Goal: Information Seeking & Learning: Learn about a topic

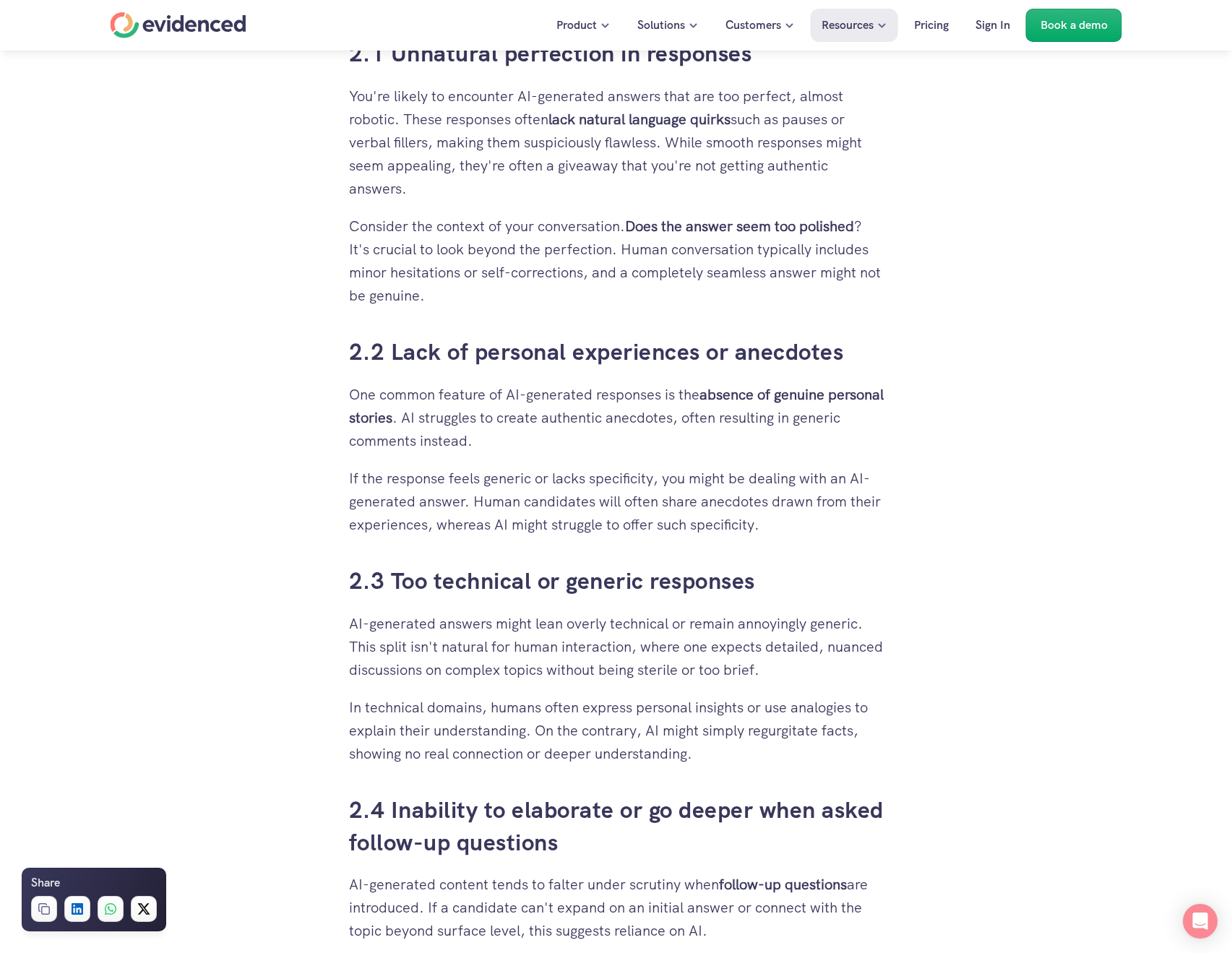
scroll to position [1758, 0]
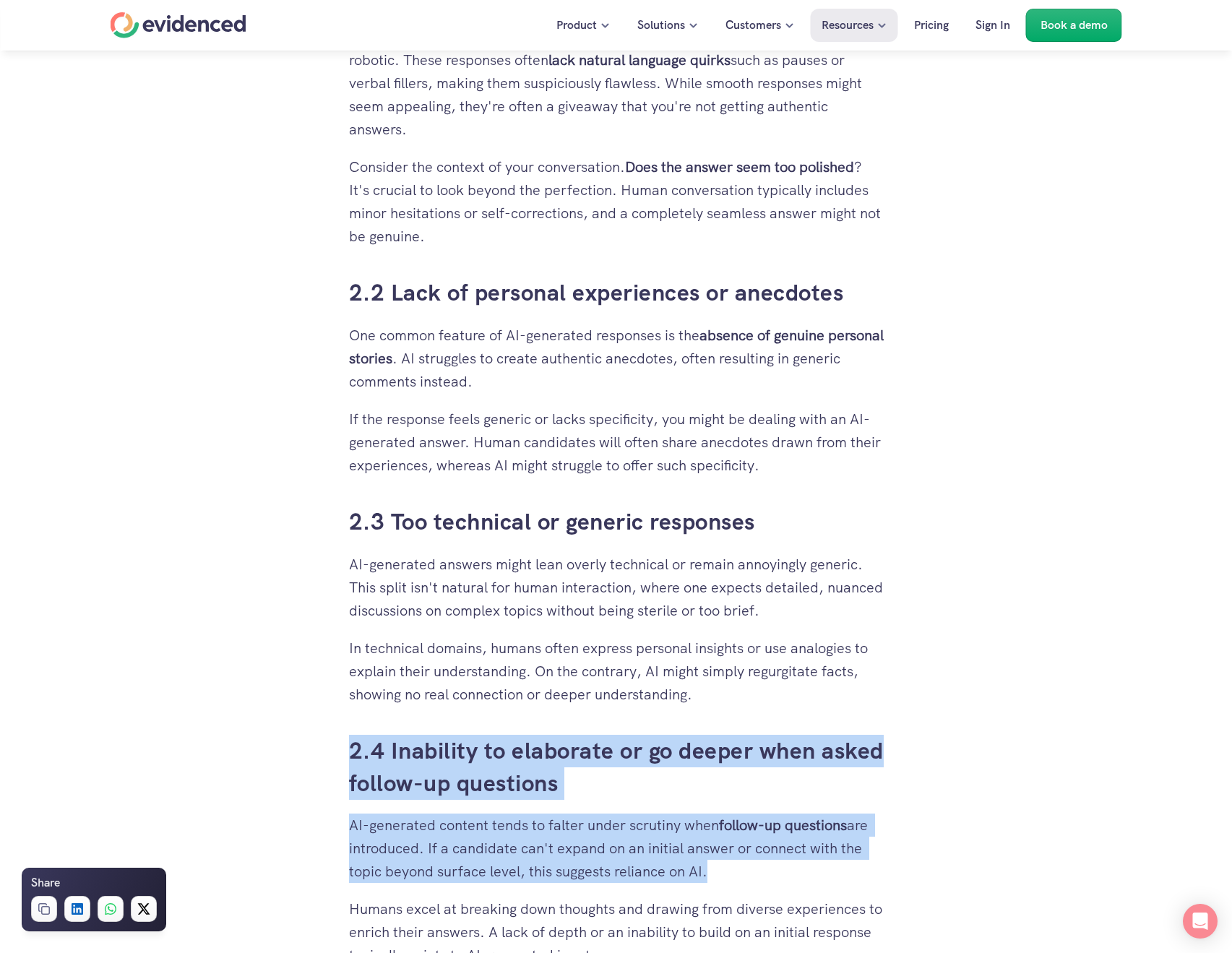
drag, startPoint x: 328, startPoint y: 748, endPoint x: 703, endPoint y: 874, distance: 395.6
click at [703, 873] on p "AI-generated content tends to falter under scrutiny when follow-up questions ar…" at bounding box center [616, 848] width 535 height 69
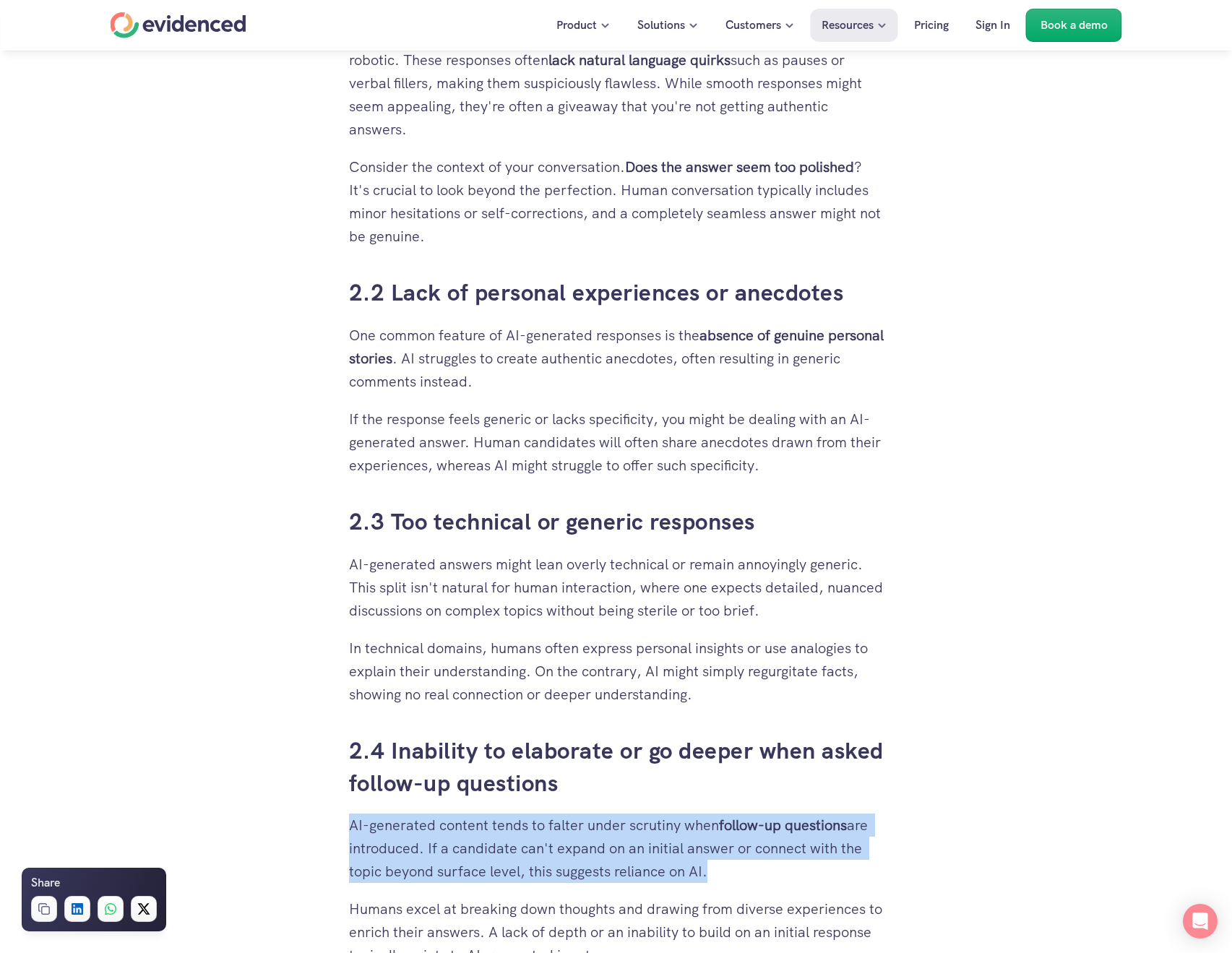
drag, startPoint x: 704, startPoint y: 871, endPoint x: 351, endPoint y: 833, distance: 355.0
click at [351, 833] on p "AI-generated content tends to falter under scrutiny when follow-up questions ar…" at bounding box center [616, 848] width 535 height 69
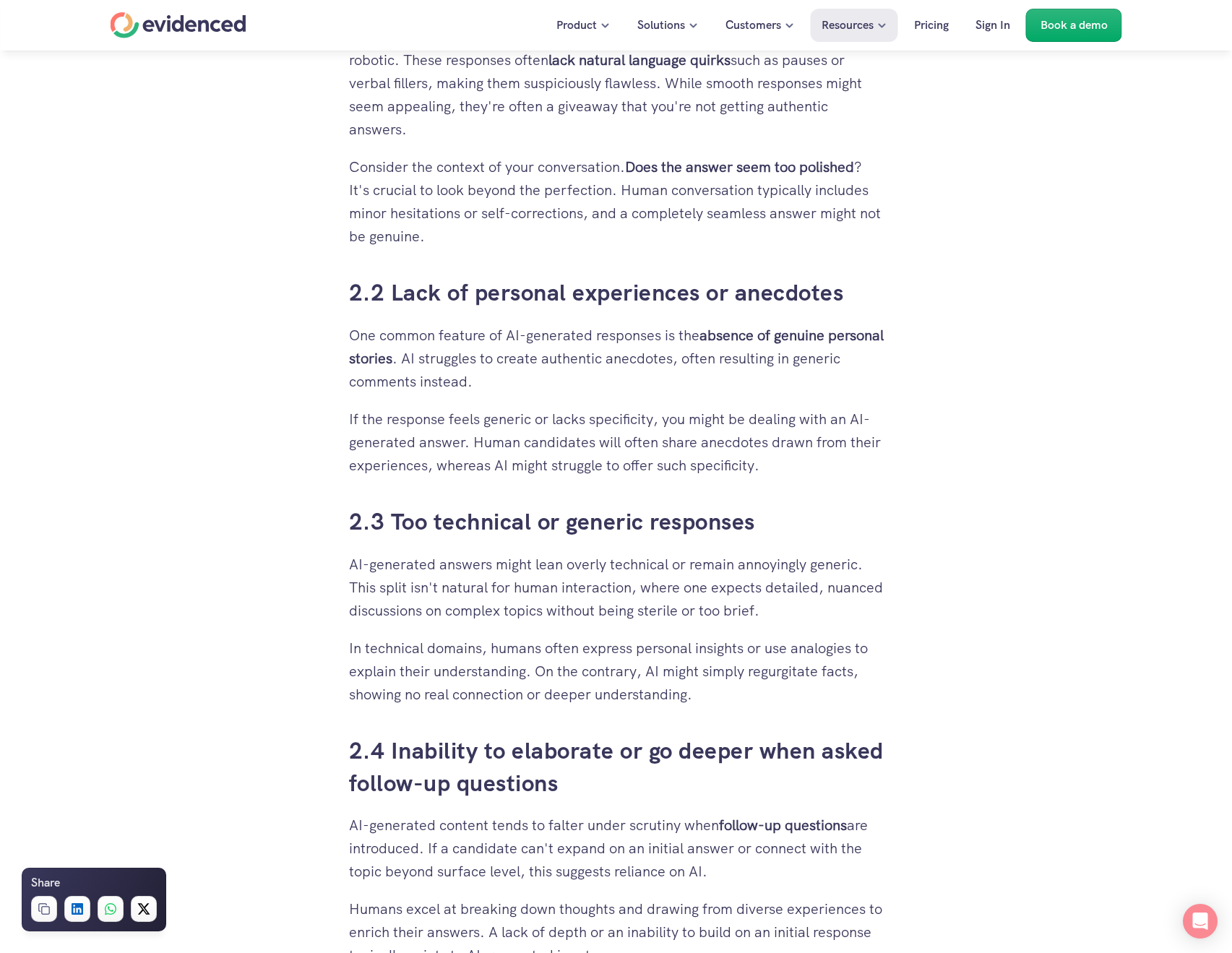
drag, startPoint x: 351, startPoint y: 833, endPoint x: 730, endPoint y: 876, distance: 381.4
click at [730, 876] on p "AI-generated content tends to falter under scrutiny when follow-up questions ar…" at bounding box center [616, 848] width 535 height 69
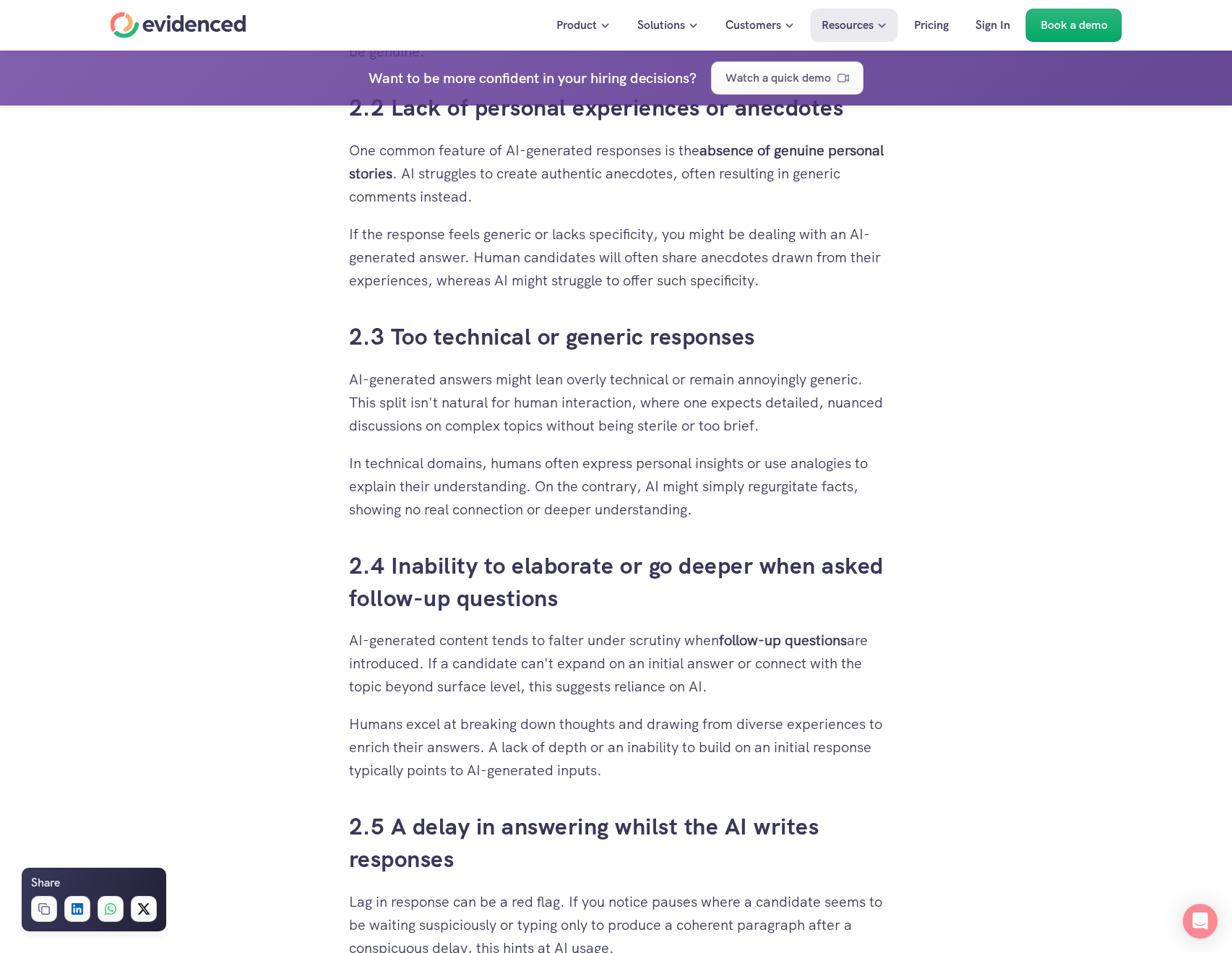
scroll to position [2038, 0]
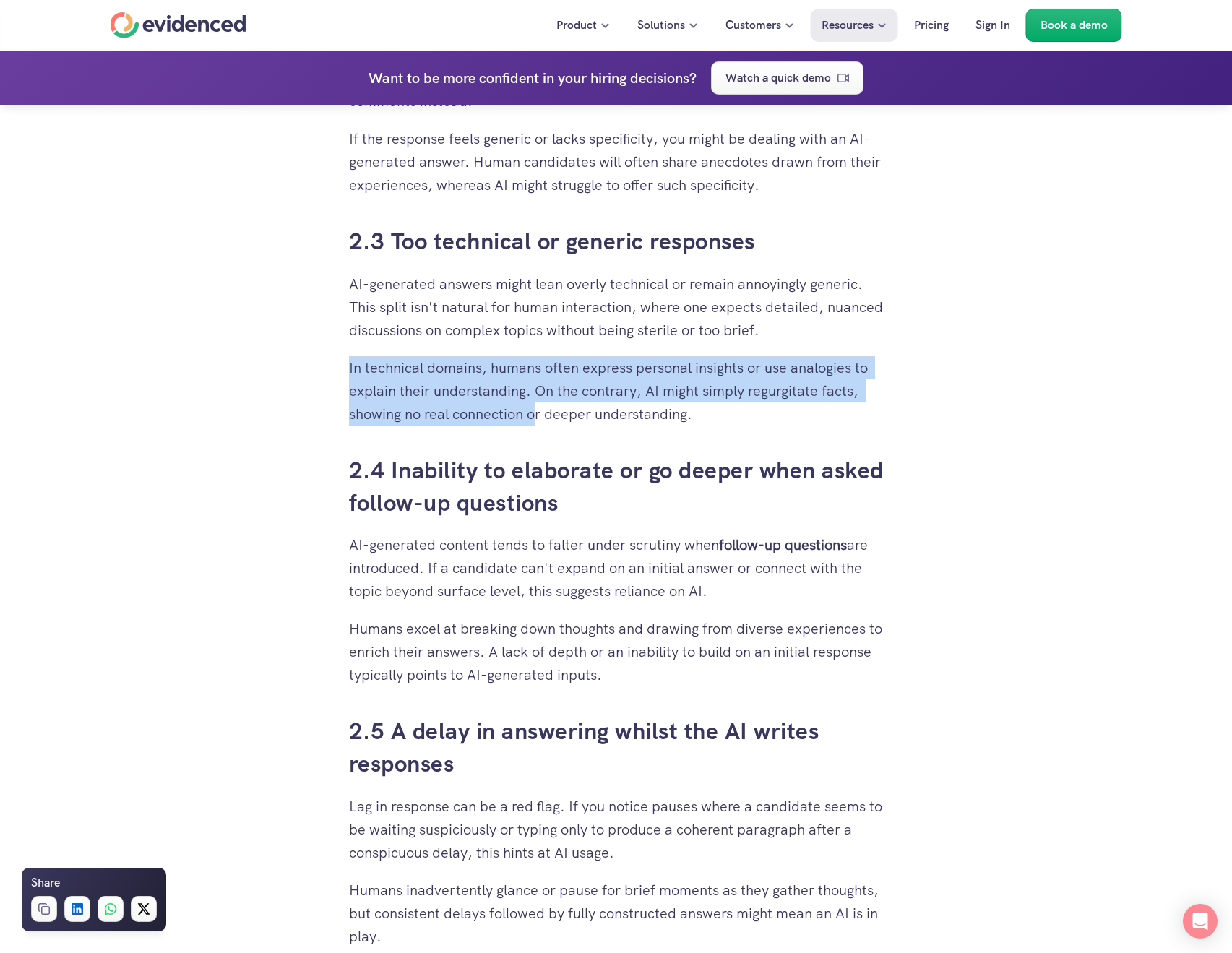
drag, startPoint x: 348, startPoint y: 370, endPoint x: 540, endPoint y: 407, distance: 195.5
click at [540, 407] on p "In technical domains, humans often express personal insights or use analogies t…" at bounding box center [616, 390] width 535 height 69
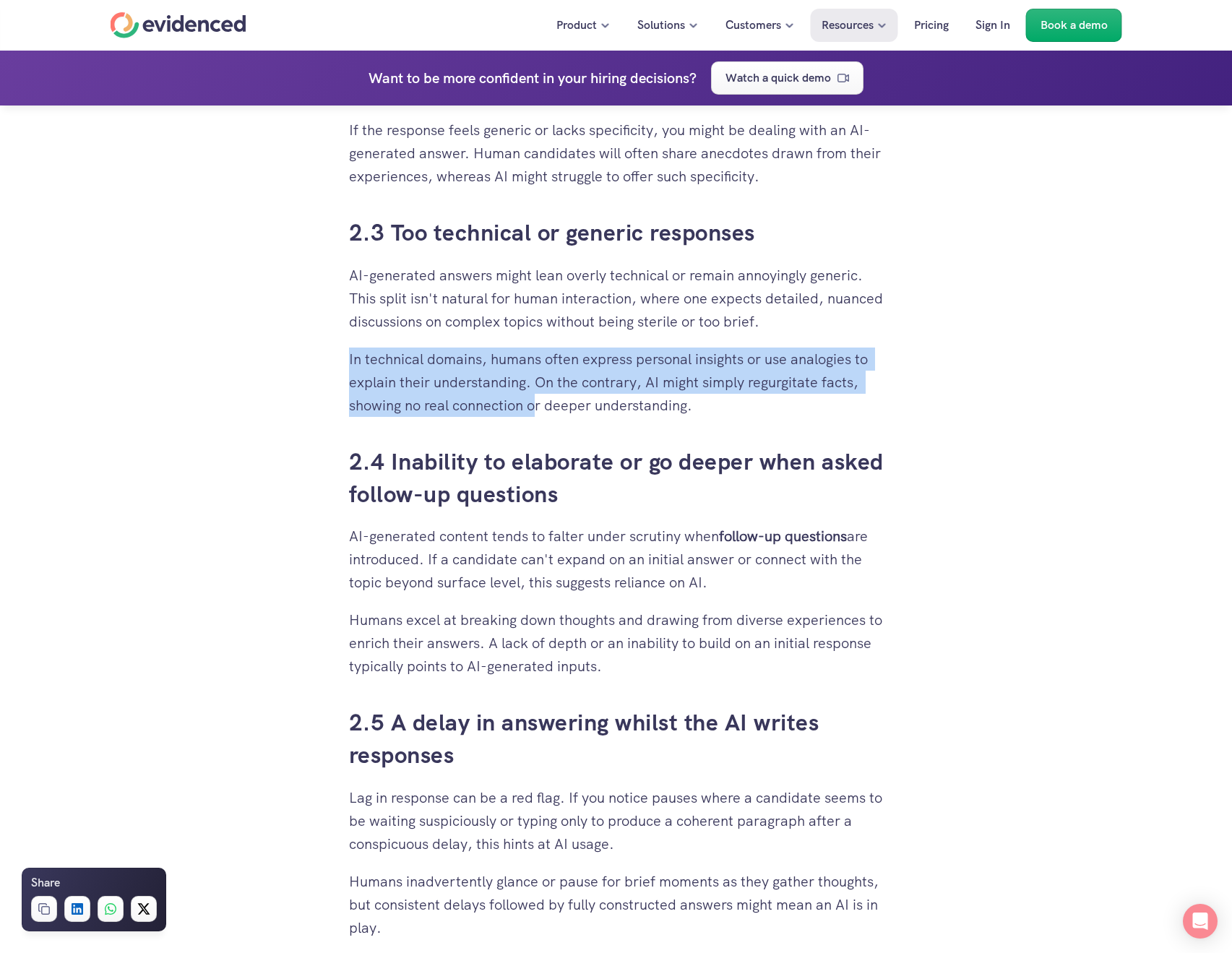
scroll to position [2046, 0]
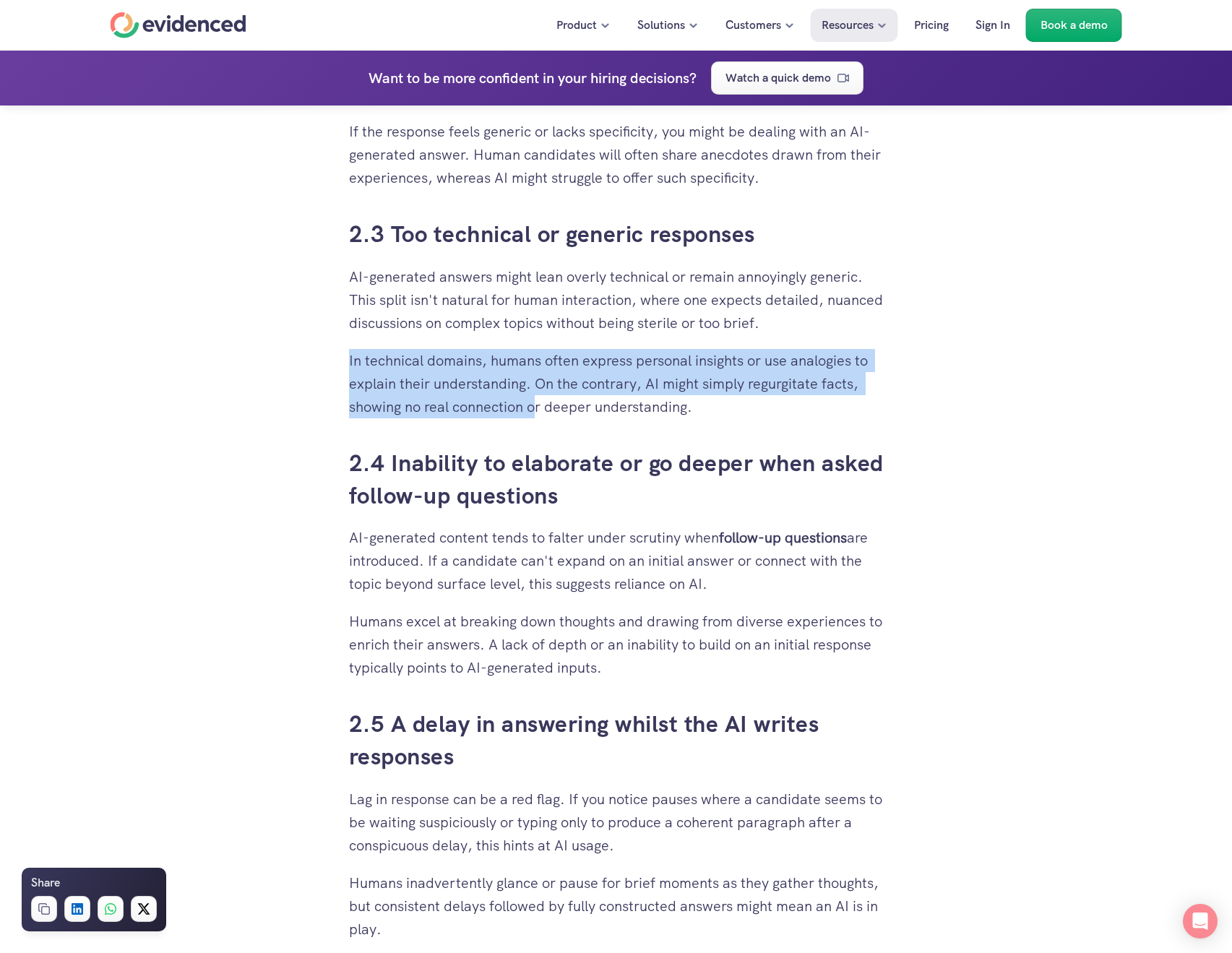
click at [613, 506] on h3 "2.4 Inability to elaborate or go deeper when asked follow-up questions" at bounding box center [616, 479] width 535 height 65
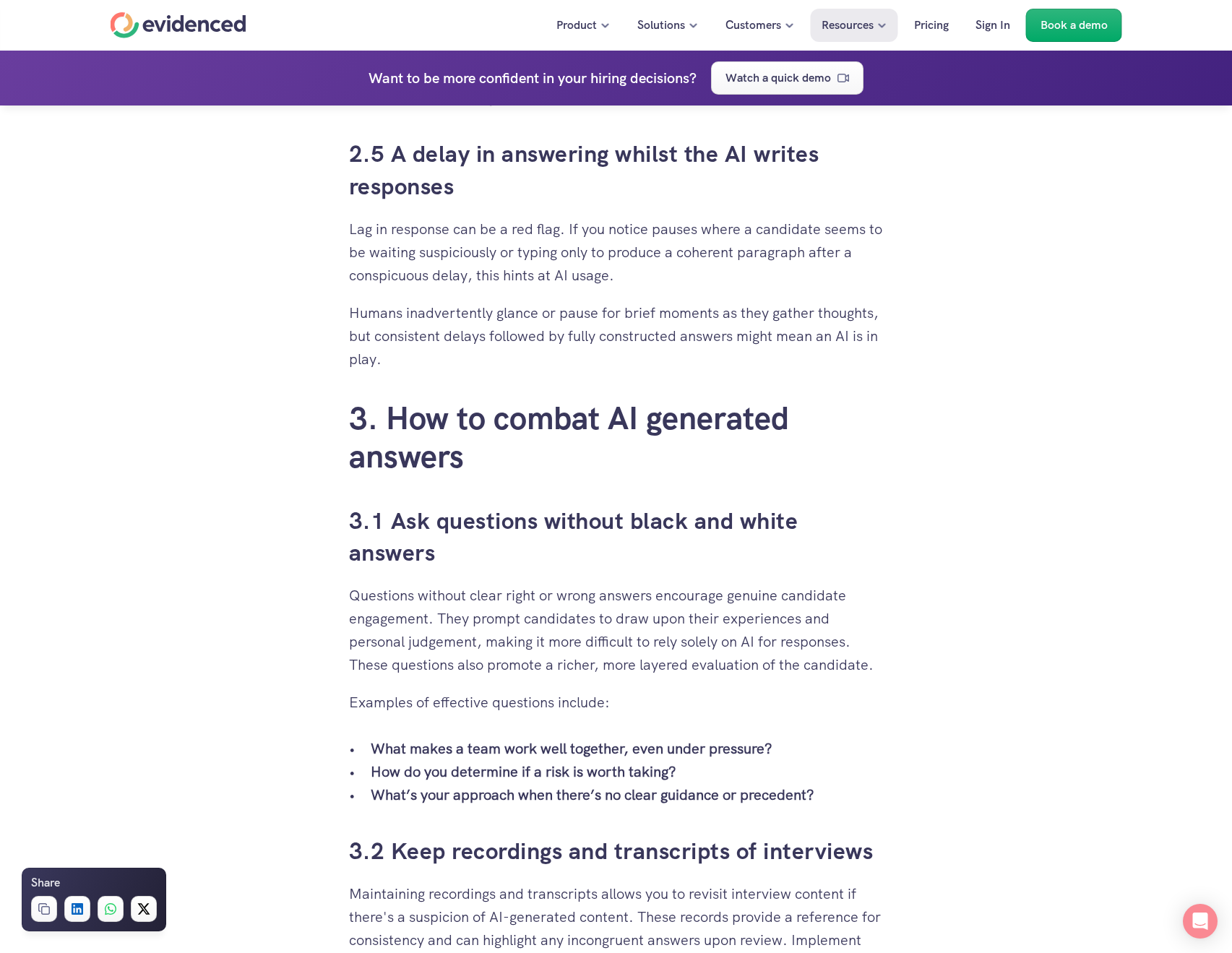
scroll to position [2675, 0]
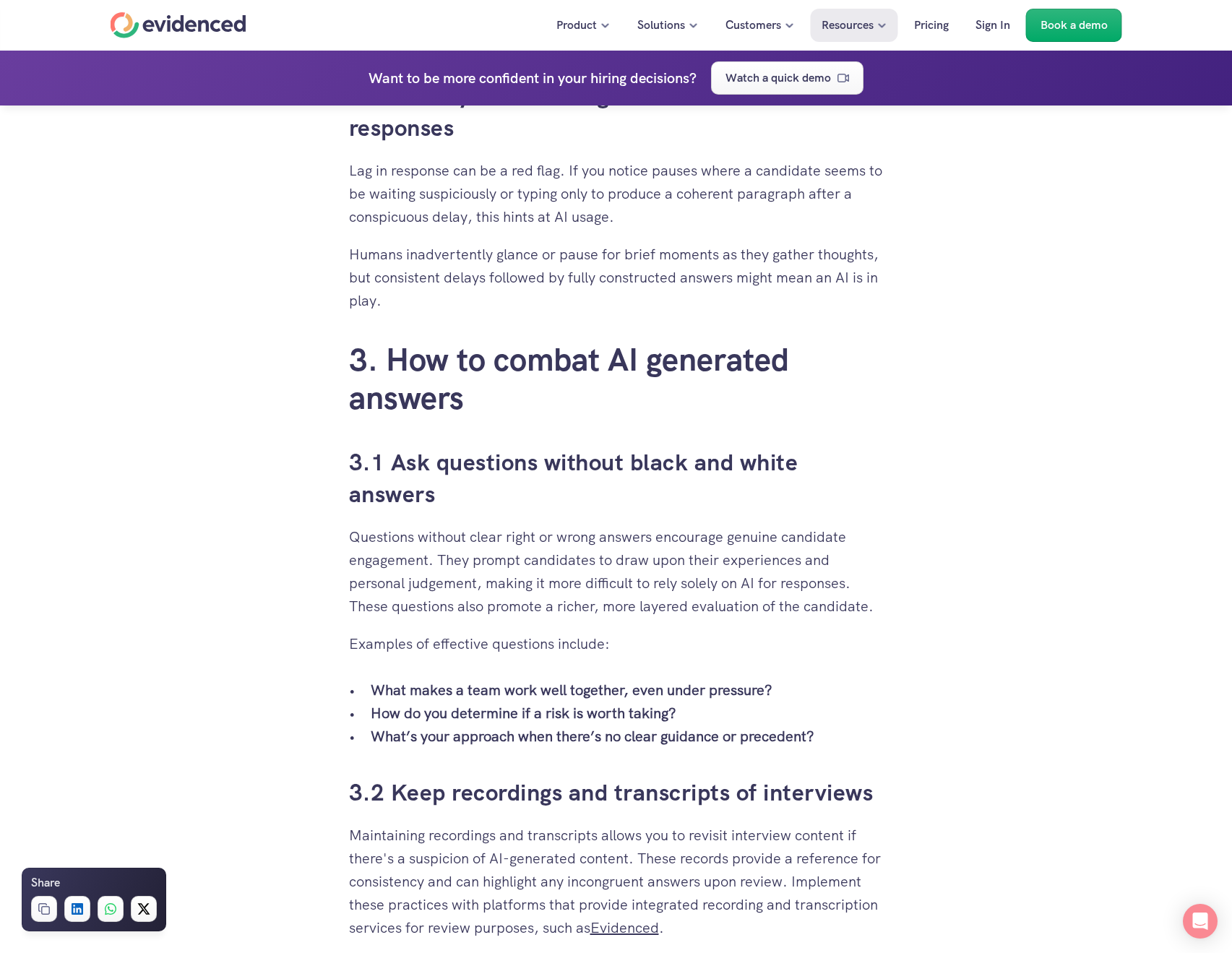
drag, startPoint x: 368, startPoint y: 720, endPoint x: 704, endPoint y: 710, distance: 336.1
click at [704, 710] on ul "What makes a team work well together, even under pressure? How do you determine…" at bounding box center [616, 713] width 535 height 69
click at [704, 710] on p "How do you determine if a risk is worth taking?" at bounding box center [627, 713] width 513 height 23
drag, startPoint x: 694, startPoint y: 714, endPoint x: 366, endPoint y: 707, distance: 328.1
click at [366, 707] on ul "What makes a team work well together, even under pressure? How do you determine…" at bounding box center [616, 713] width 535 height 69
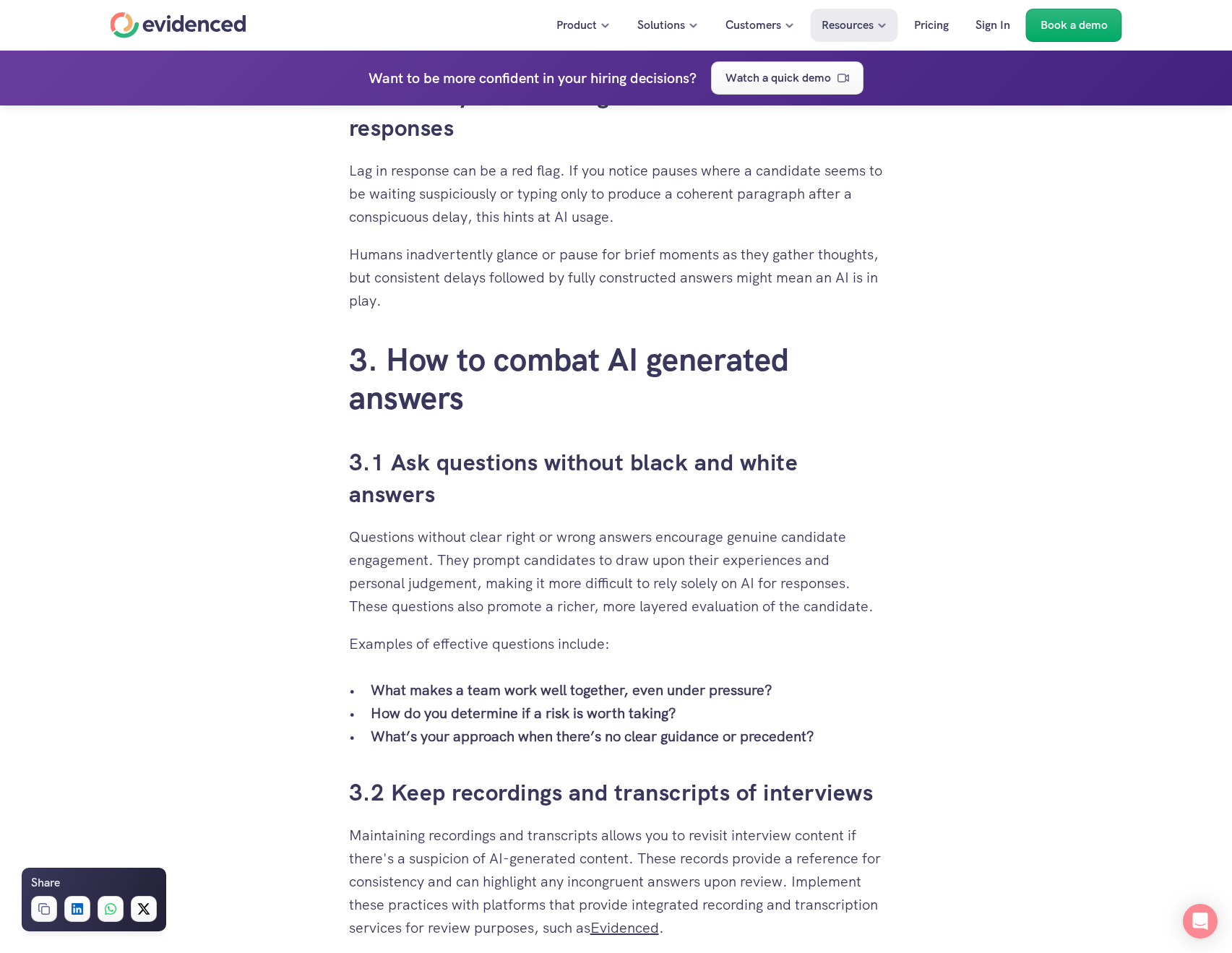
click at [366, 707] on ul "What makes a team work well together, even under pressure? How do you determine…" at bounding box center [616, 713] width 535 height 69
drag, startPoint x: 372, startPoint y: 714, endPoint x: 681, endPoint y: 711, distance: 309.0
click at [681, 711] on p "How do you determine if a risk is worth taking?" at bounding box center [627, 713] width 513 height 23
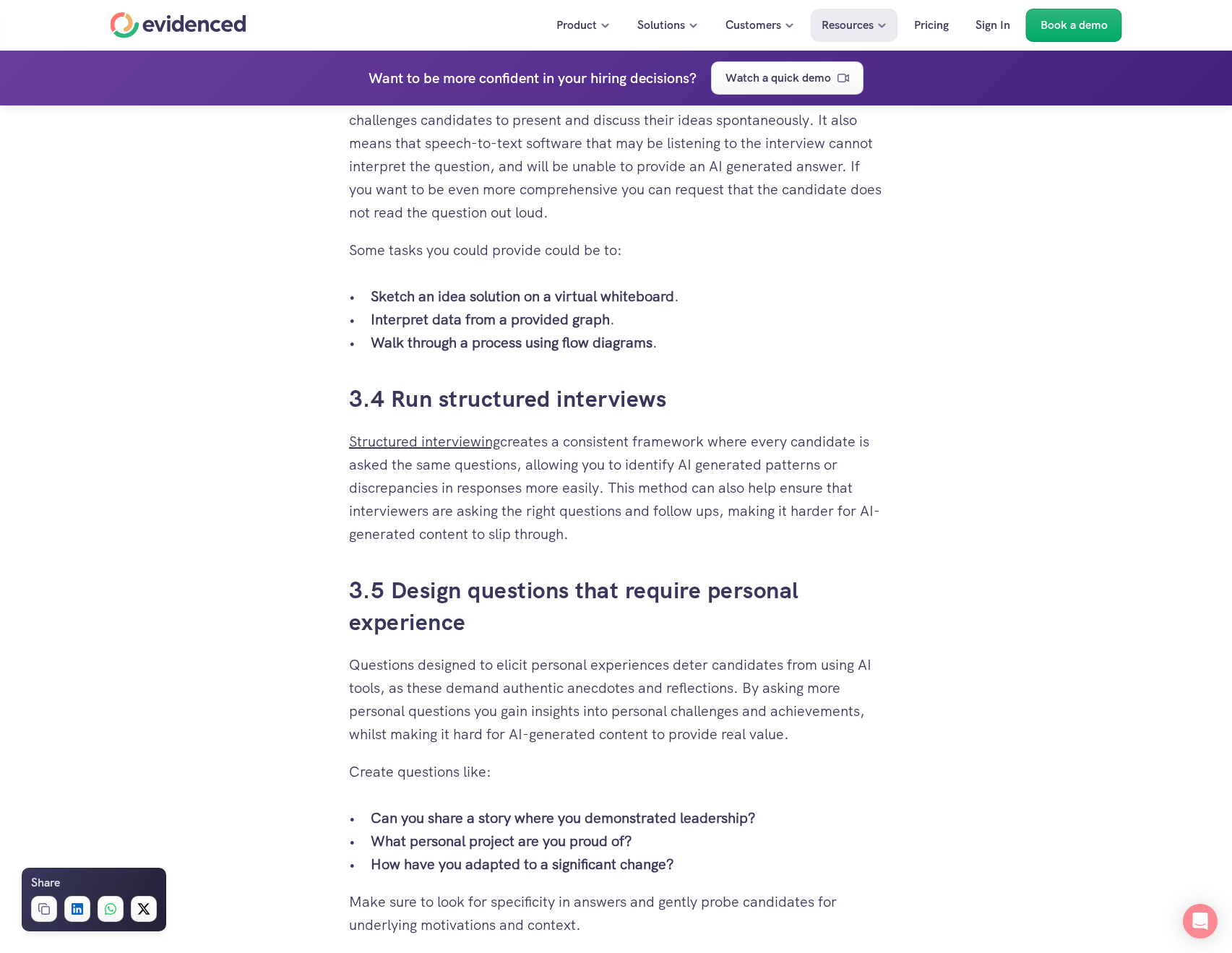
scroll to position [3741, 0]
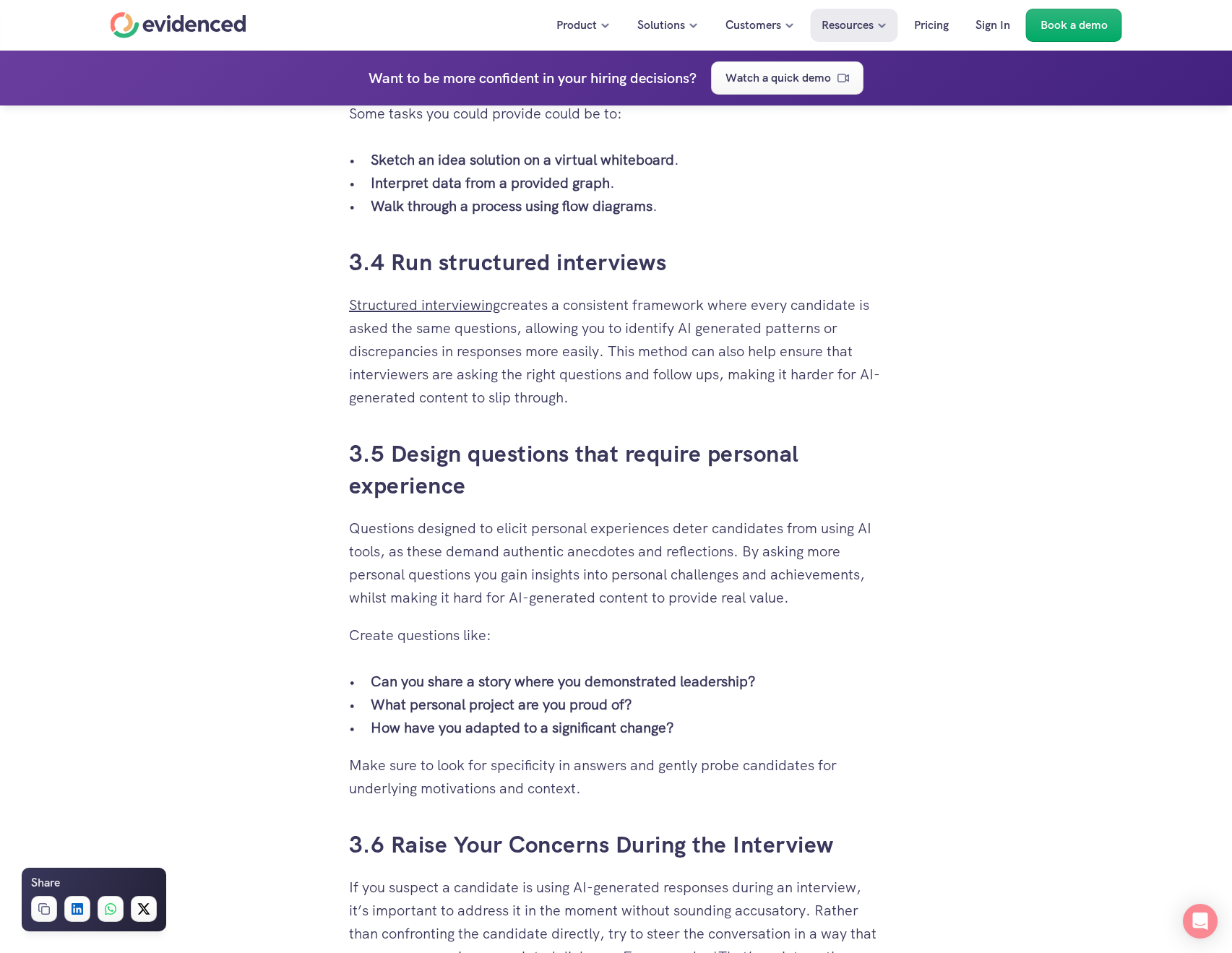
drag, startPoint x: 372, startPoint y: 683, endPoint x: 792, endPoint y: 691, distance: 420.1
click at [792, 691] on p "Can you share a story where you demonstrated leadership?" at bounding box center [627, 682] width 513 height 23
copy strong "Can you share a story where you demonstrated leadership?"
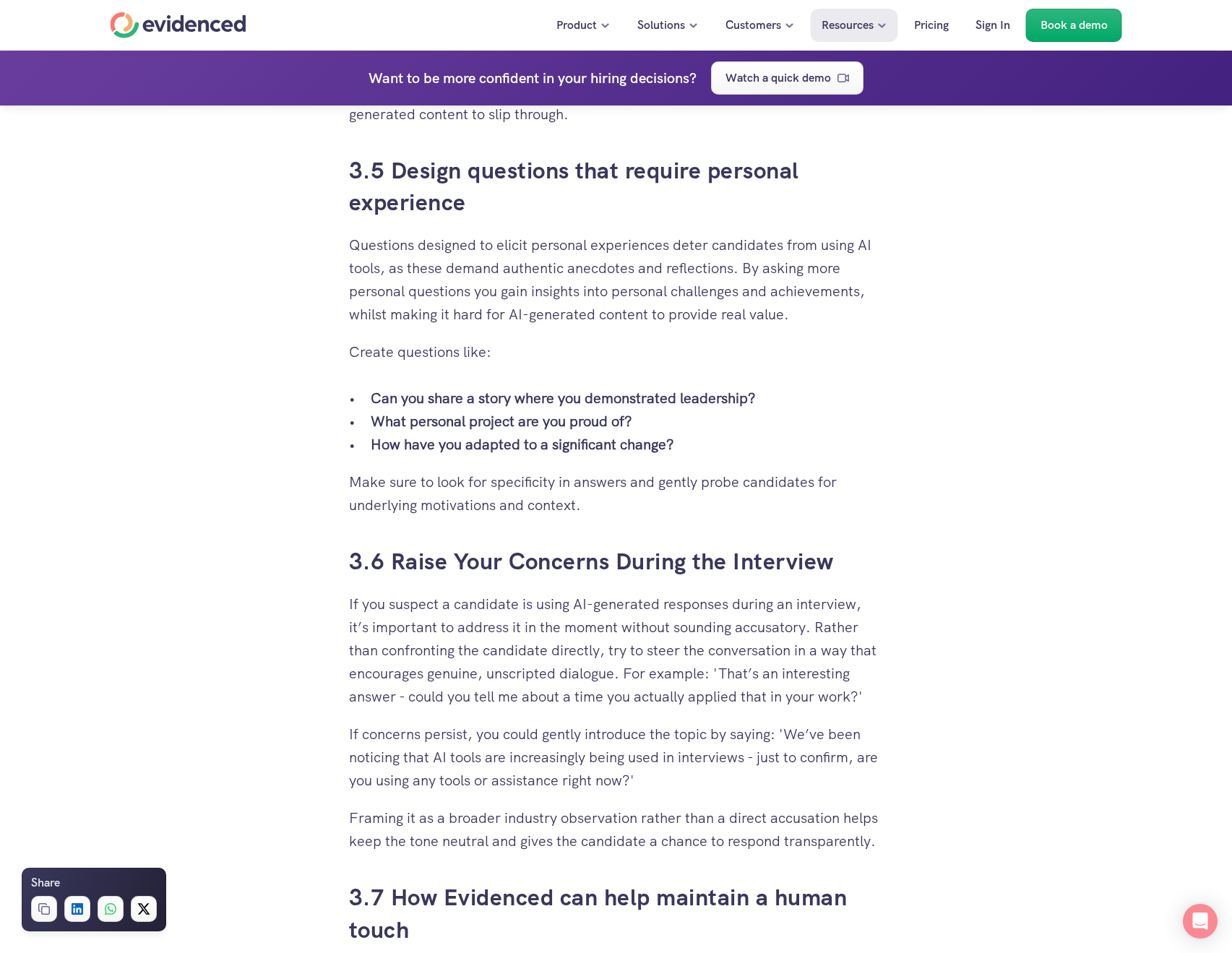
drag, startPoint x: 861, startPoint y: 697, endPoint x: 720, endPoint y: 677, distance: 142.4
click at [720, 677] on p "If you suspect a candidate is using AI-generated responses during an interview,…" at bounding box center [616, 650] width 535 height 115
copy p "That’s an interesting answer - could you tell me about a time you actually appl…"
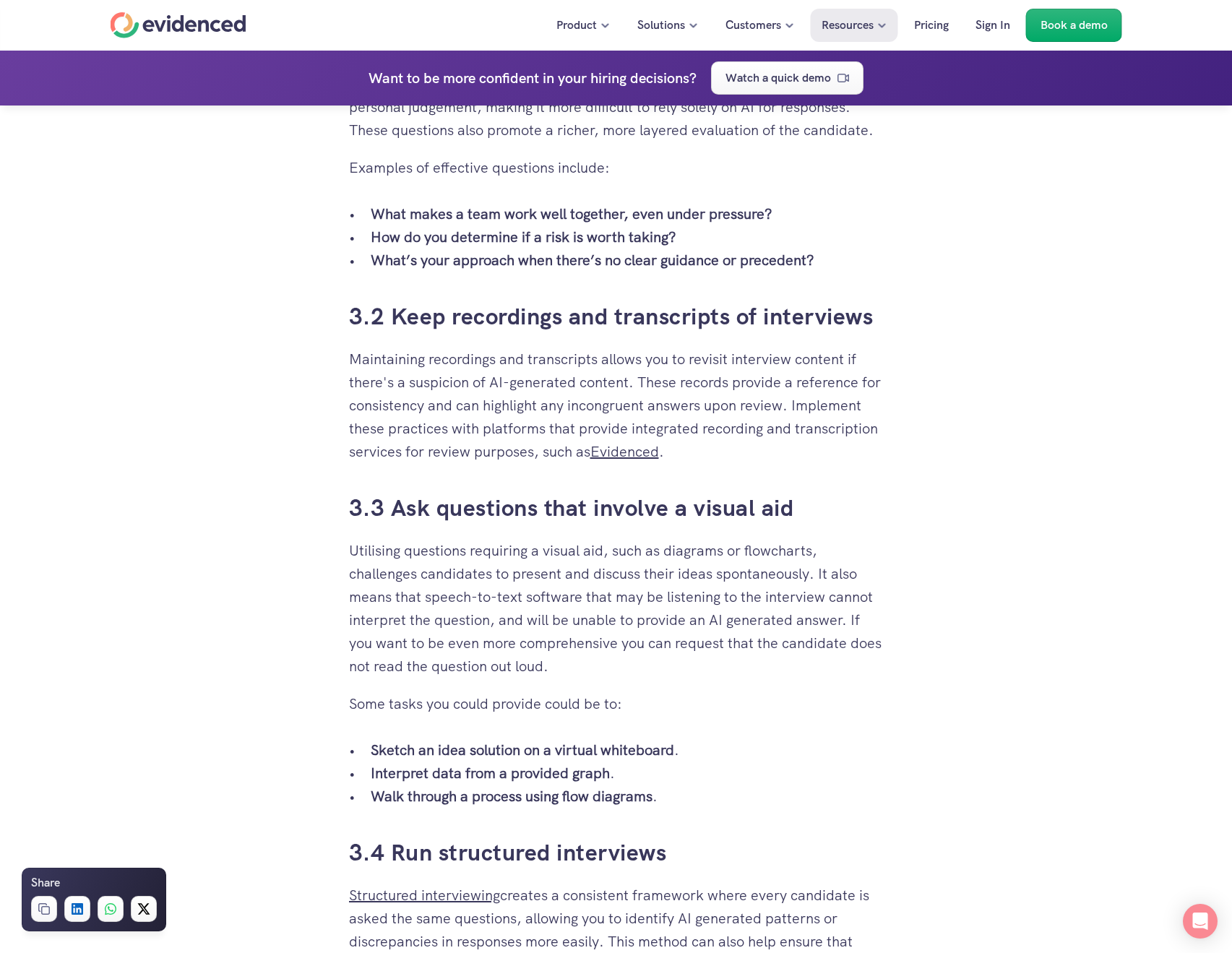
scroll to position [2780, 0]
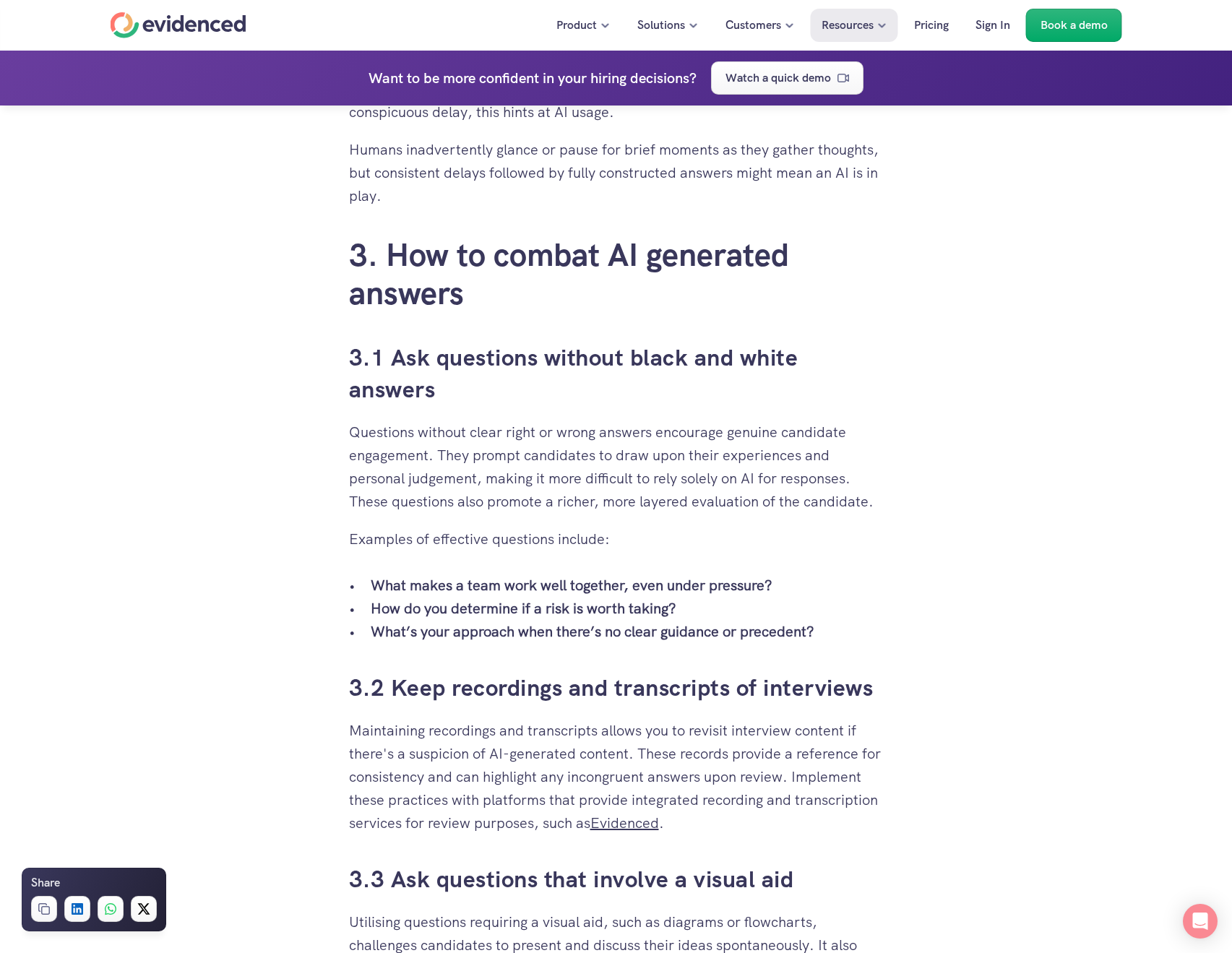
drag, startPoint x: 371, startPoint y: 593, endPoint x: 793, endPoint y: 582, distance: 422.1
click at [793, 582] on p "What makes a team work well together, even under pressure?" at bounding box center [627, 585] width 513 height 23
copy strong "What’s your approach when there’s no clear guidance or precedent?"
drag, startPoint x: 842, startPoint y: 635, endPoint x: 376, endPoint y: 634, distance: 466.0
click at [376, 634] on p "What’s your approach when there’s no clear guidance or precedent?" at bounding box center [627, 632] width 513 height 23
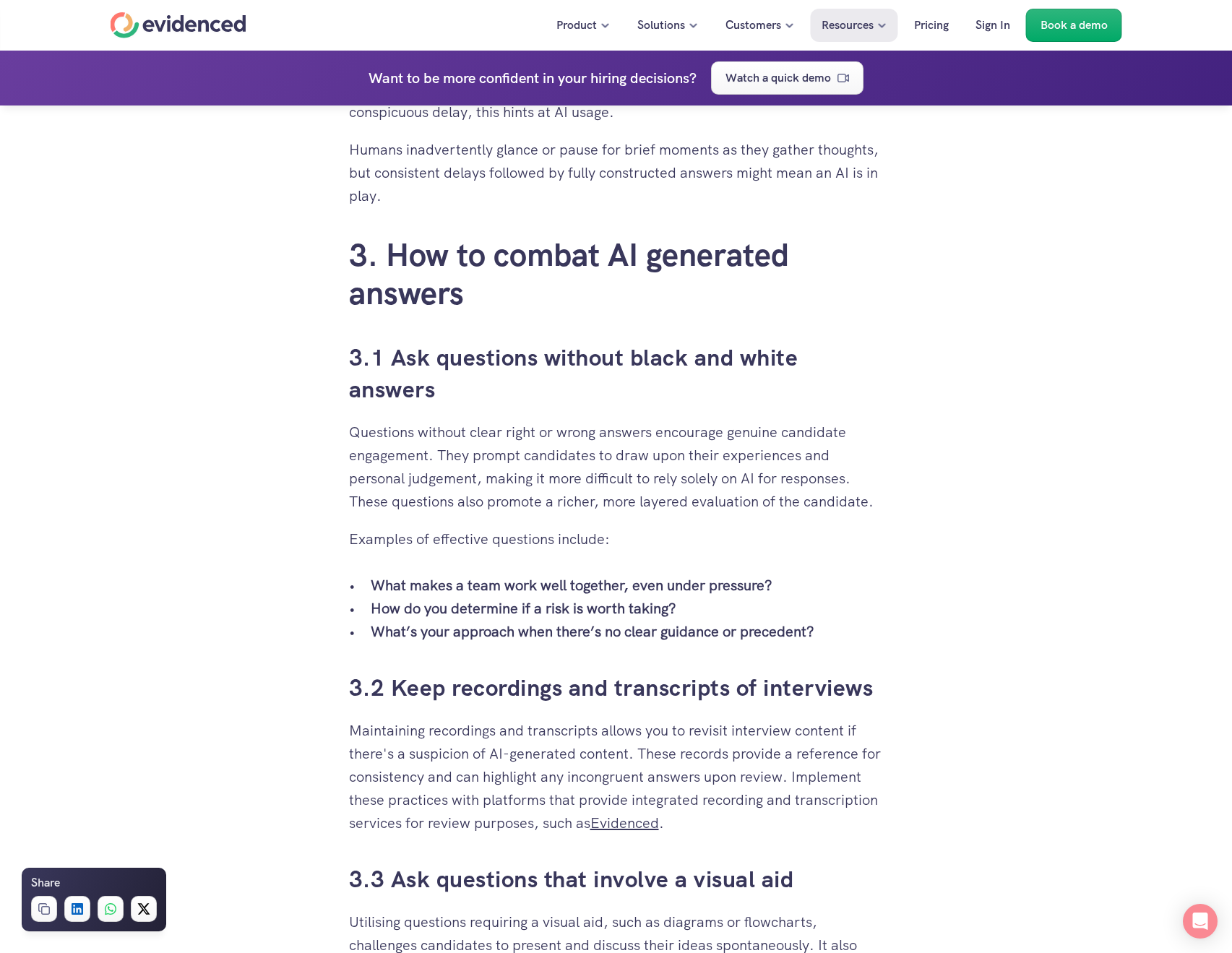
click at [725, 493] on p "Questions without clear right or wrong answers encourage genuine candidate enga…" at bounding box center [616, 467] width 535 height 93
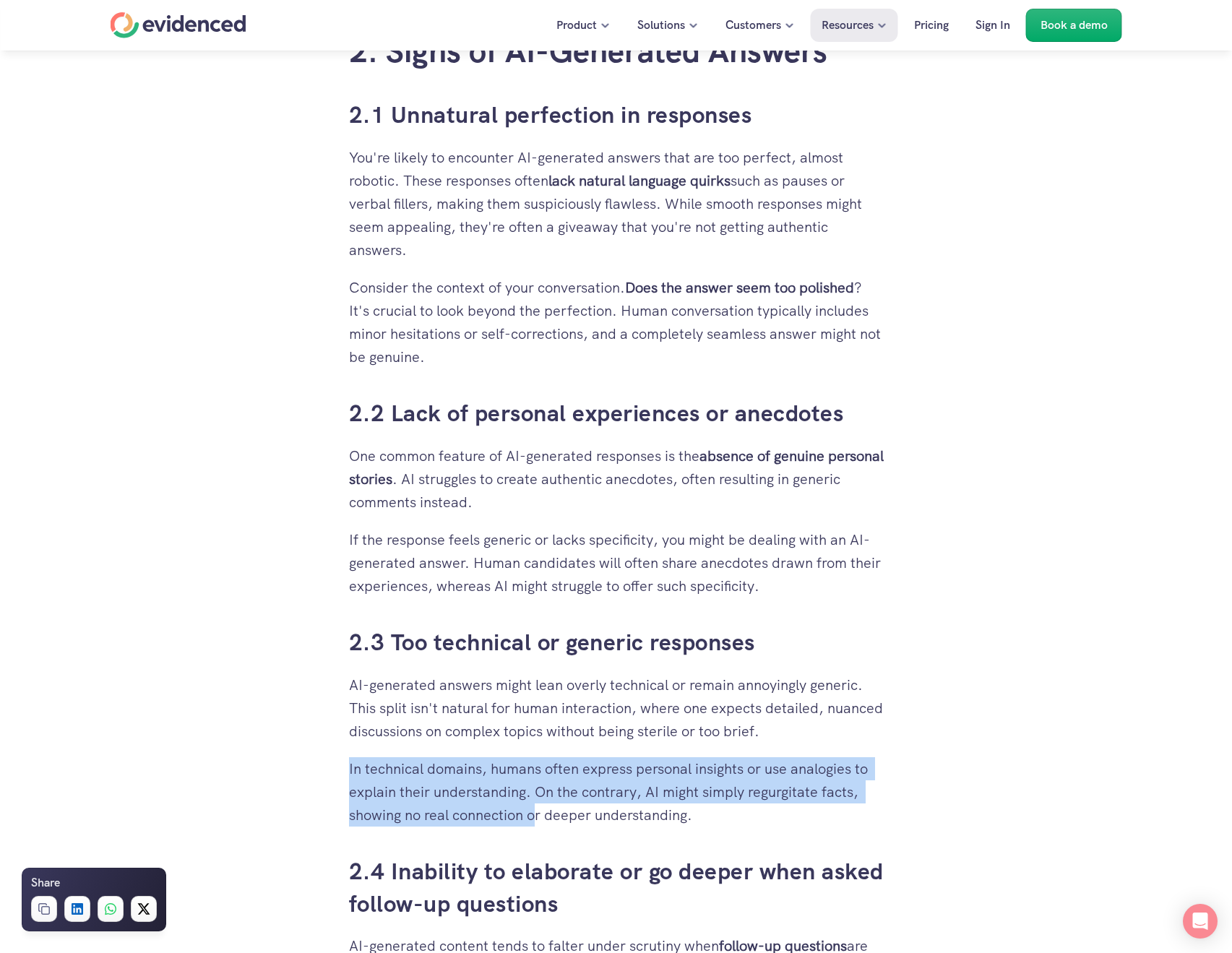
scroll to position [1598, 0]
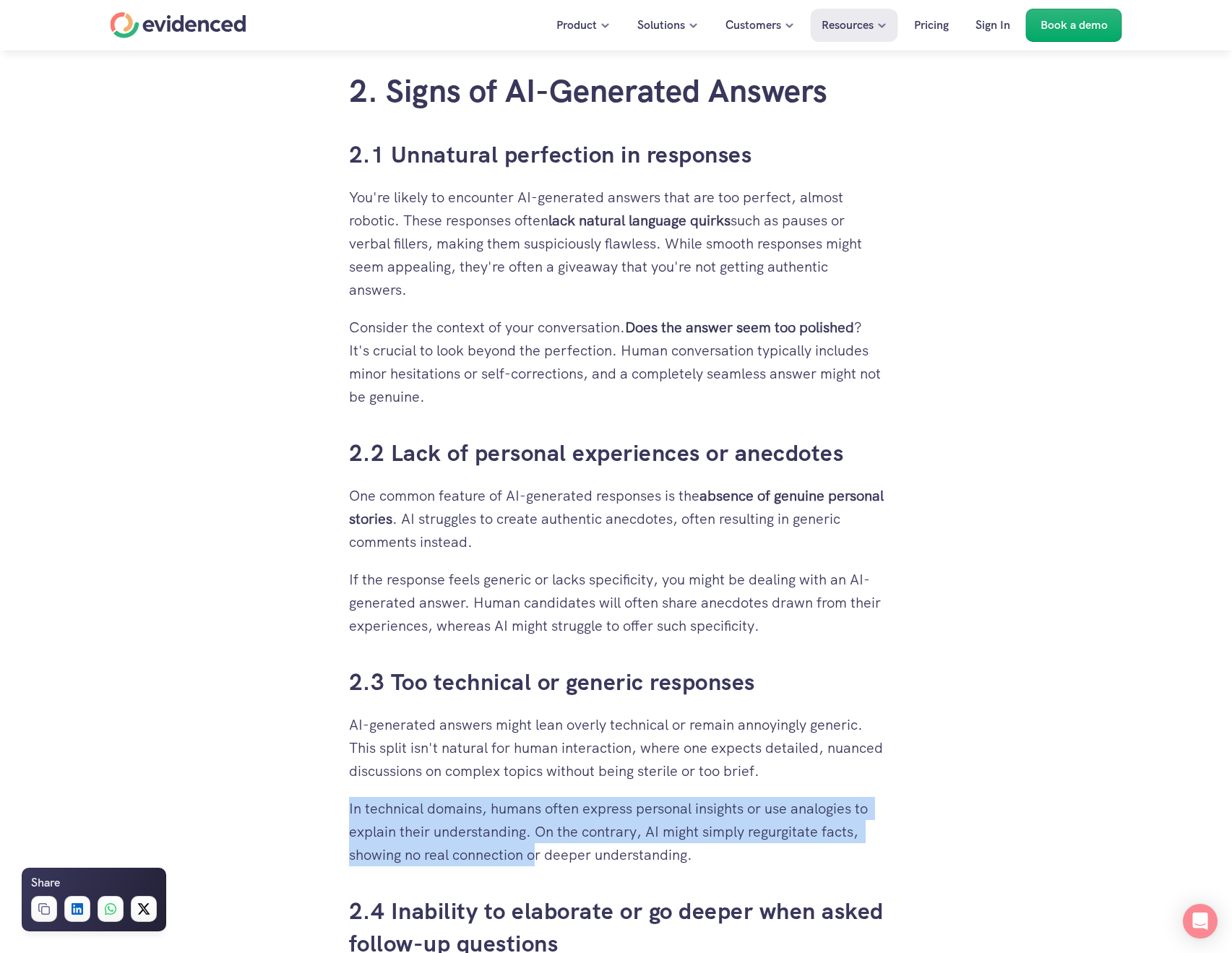
drag, startPoint x: 703, startPoint y: 496, endPoint x: 884, endPoint y: 493, distance: 181.0
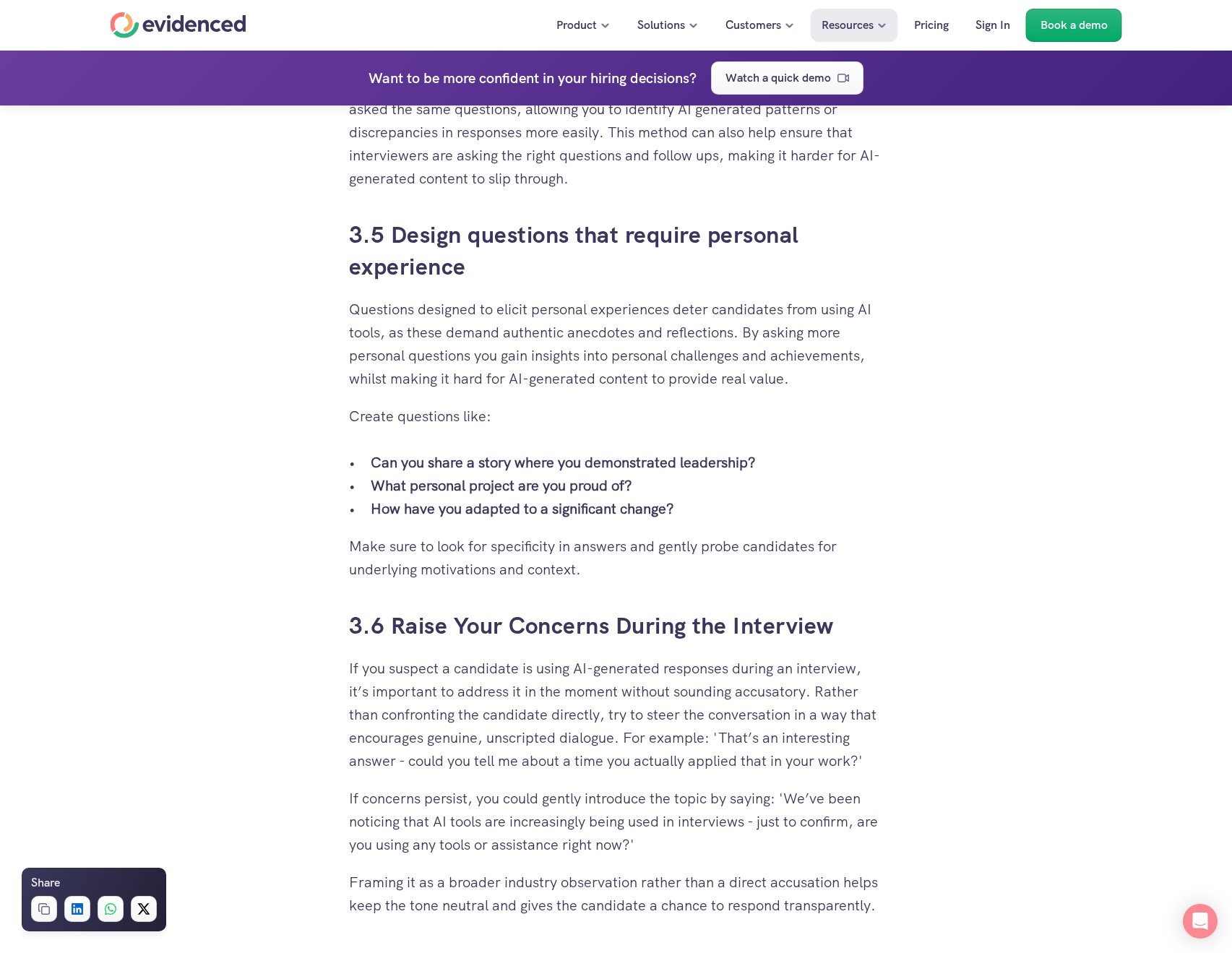
scroll to position [3960, 0]
drag, startPoint x: 369, startPoint y: 462, endPoint x: 786, endPoint y: 467, distance: 417.0
click at [786, 467] on ul "Can you share a story where you demonstrated leadership? What personal project …" at bounding box center [616, 484] width 535 height 69
copy strong "Can you share a story where you demonstrated leadership?"
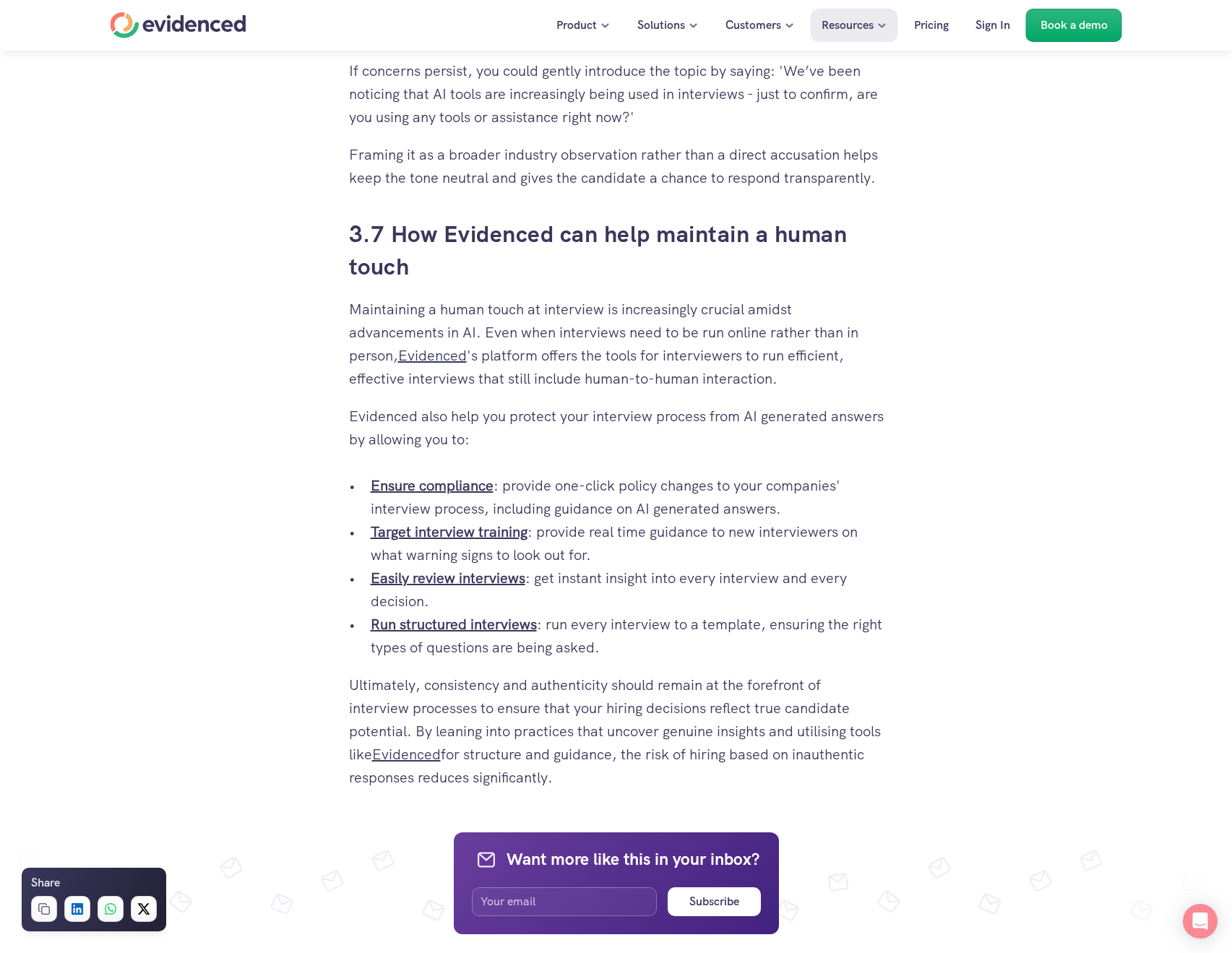
scroll to position [4689, 0]
